Goal: Transaction & Acquisition: Purchase product/service

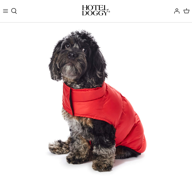
scroll to position [132, 0]
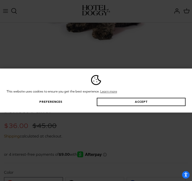
click at [55, 102] on button "Preferences" at bounding box center [51, 102] width 89 height 8
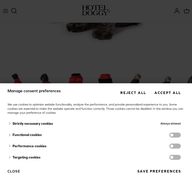
click at [131, 91] on button "Reject all" at bounding box center [132, 92] width 33 height 9
click at [149, 173] on button "Save preferences" at bounding box center [158, 171] width 51 height 9
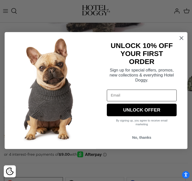
click at [182, 38] on circle "Close dialog" at bounding box center [181, 38] width 8 height 8
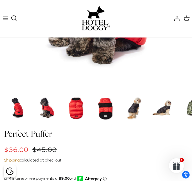
scroll to position [0, 0]
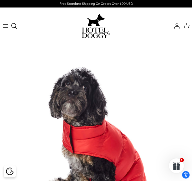
click at [7, 28] on icon "Toggle menu" at bounding box center [6, 26] width 6 height 6
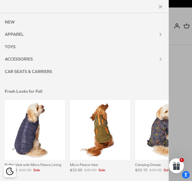
click at [20, 33] on link "APPAREL" at bounding box center [76, 34] width 152 height 13
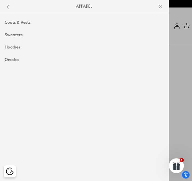
click at [24, 24] on link "Coats & Vests" at bounding box center [84, 22] width 168 height 13
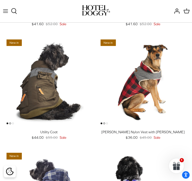
scroll to position [370, 0]
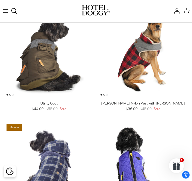
click at [135, 66] on img "Melton Nylon Vest with Sherpa Lining" at bounding box center [143, 53] width 90 height 90
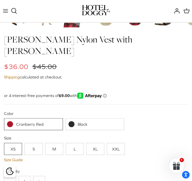
scroll to position [211, 0]
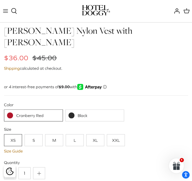
click at [75, 134] on link "L" at bounding box center [75, 140] width 18 height 12
click at [89, 109] on link "Black" at bounding box center [94, 115] width 59 height 12
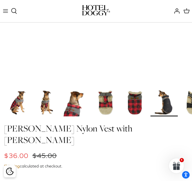
scroll to position [106, 0]
